Goal: Navigation & Orientation: Find specific page/section

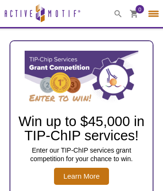
select select "[GEOGRAPHIC_DATA]"
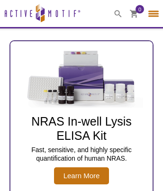
scroll to position [3159, 2]
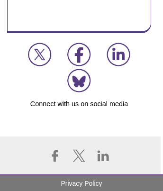
click at [82, 183] on link "Privacy Policy" at bounding box center [82, 183] width 168 height 17
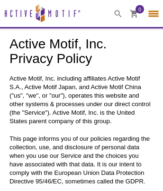
select select "[GEOGRAPHIC_DATA]"
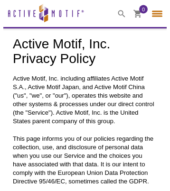
scroll to position [4814, 0]
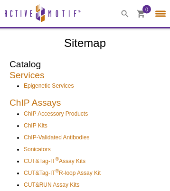
select select "[GEOGRAPHIC_DATA]"
click at [141, 9] on icon at bounding box center [141, 13] width 8 height 8
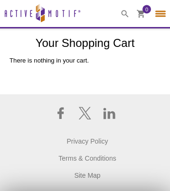
select select "[GEOGRAPHIC_DATA]"
